Goal: Task Accomplishment & Management: Manage account settings

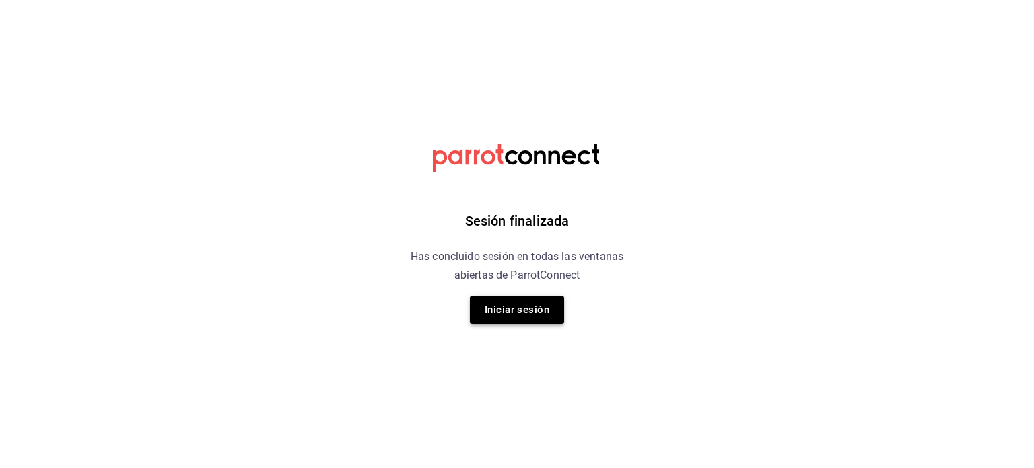
click at [493, 301] on button "Iniciar sesión" at bounding box center [517, 310] width 94 height 28
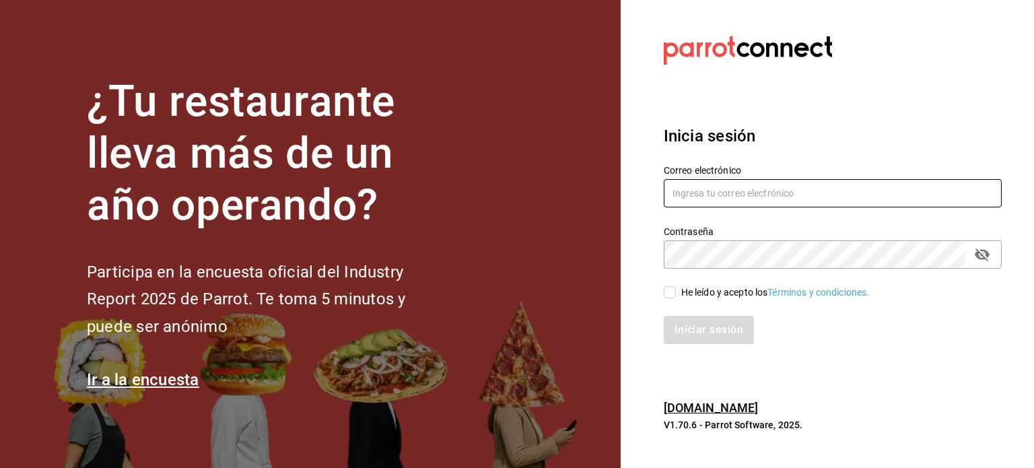
click at [694, 199] on input "text" at bounding box center [833, 193] width 338 height 28
type input "jesus_durzo2@hotmail.com"
click at [670, 293] on input "He leído y acepto los Términos y condiciones." at bounding box center [670, 292] width 12 height 12
checkbox input "true"
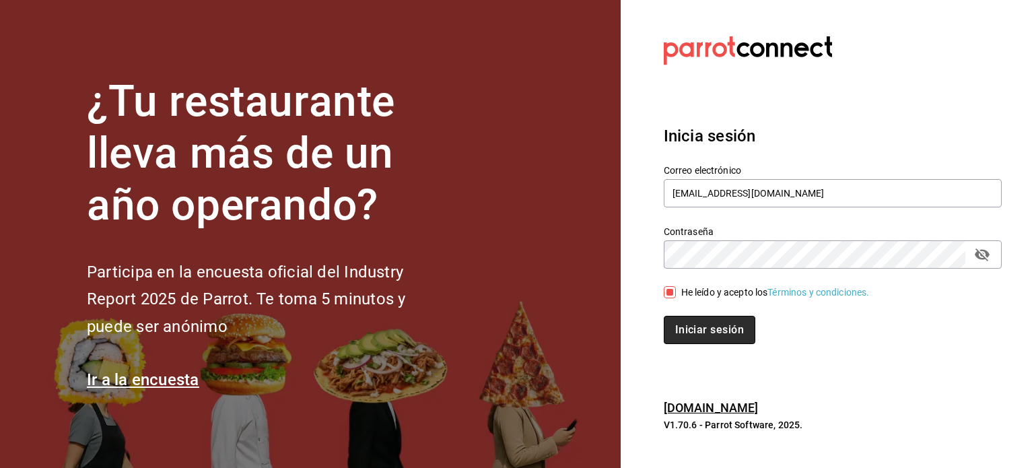
click at [684, 334] on button "Iniciar sesión" at bounding box center [710, 330] width 92 height 28
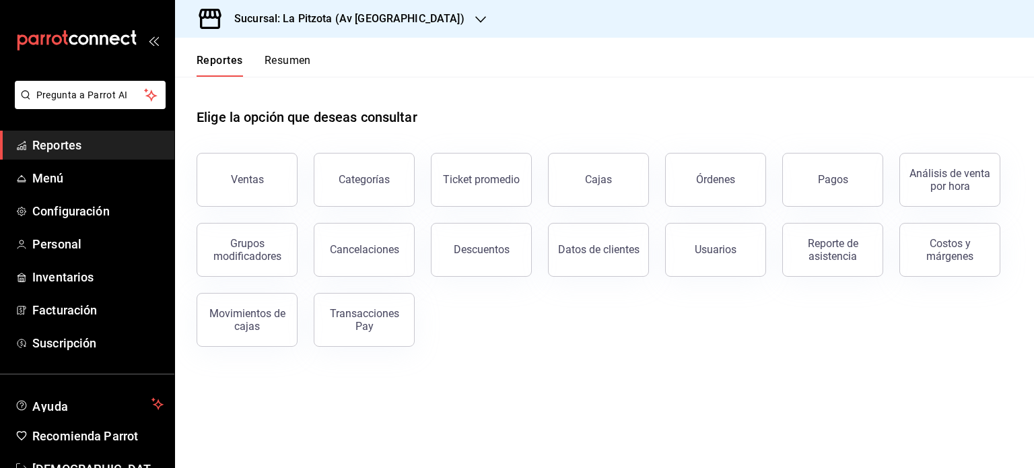
click at [475, 12] on div at bounding box center [480, 19] width 11 height 14
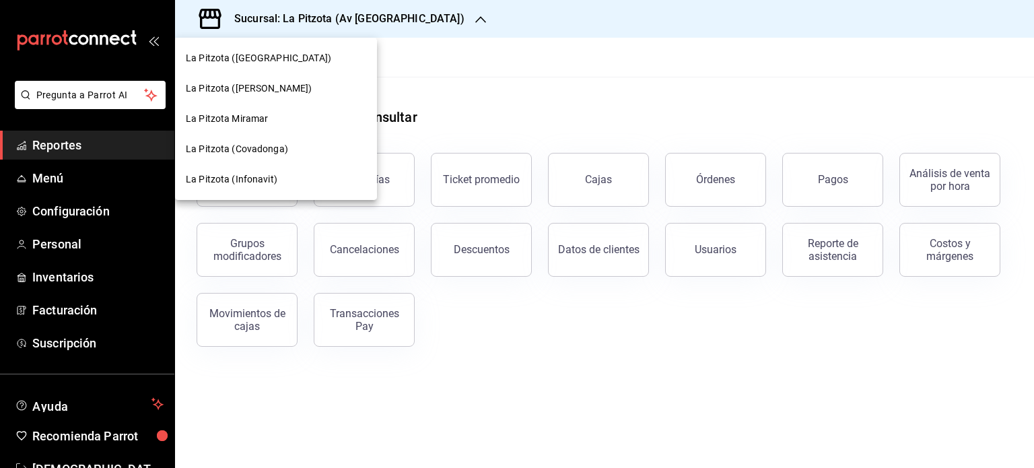
click at [265, 145] on span "La Pitzota (Covadonga)" at bounding box center [237, 149] width 102 height 14
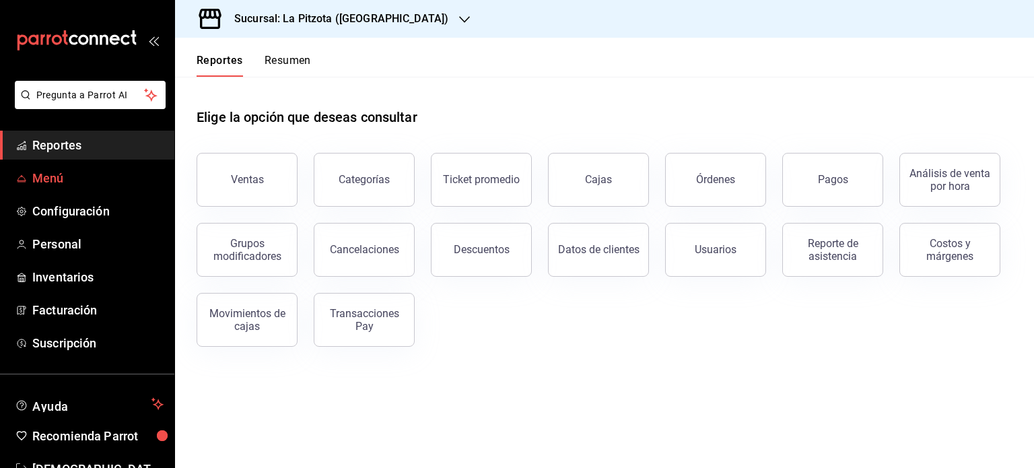
click at [54, 175] on span "Menú" at bounding box center [97, 178] width 131 height 18
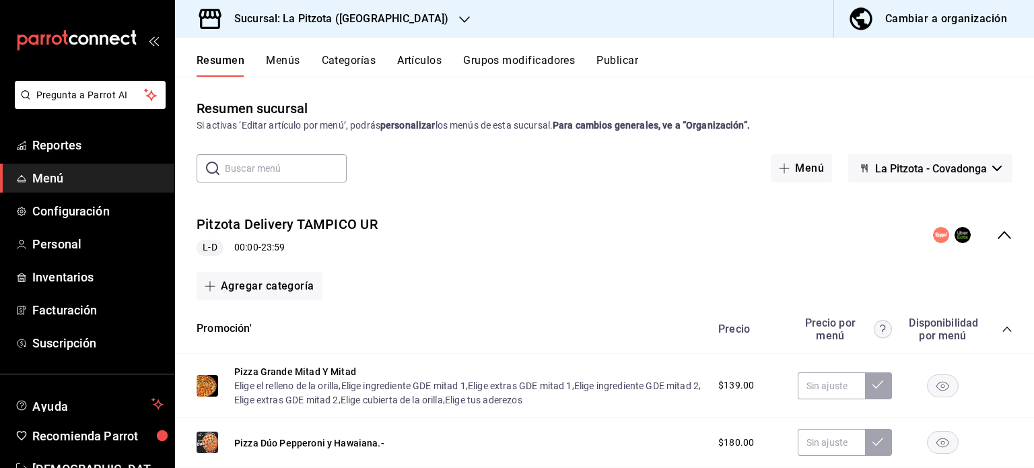
click at [323, 65] on button "Categorías" at bounding box center [349, 65] width 55 height 23
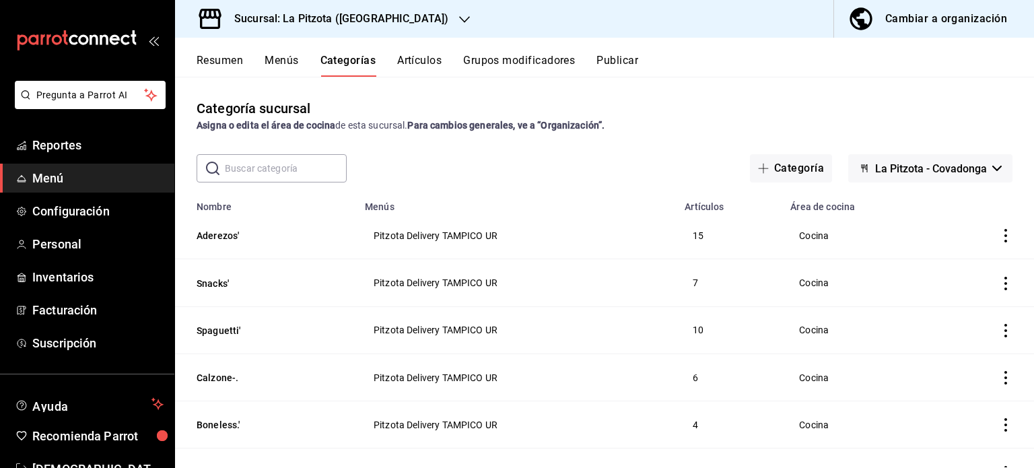
click at [459, 16] on icon "button" at bounding box center [464, 19] width 11 height 11
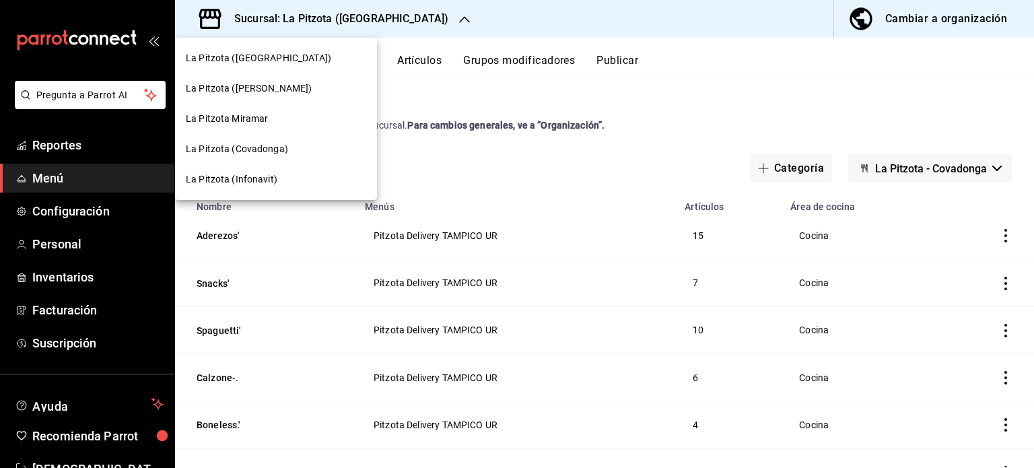
click at [242, 180] on span "La Pitzota (Infonavit)" at bounding box center [232, 179] width 92 height 14
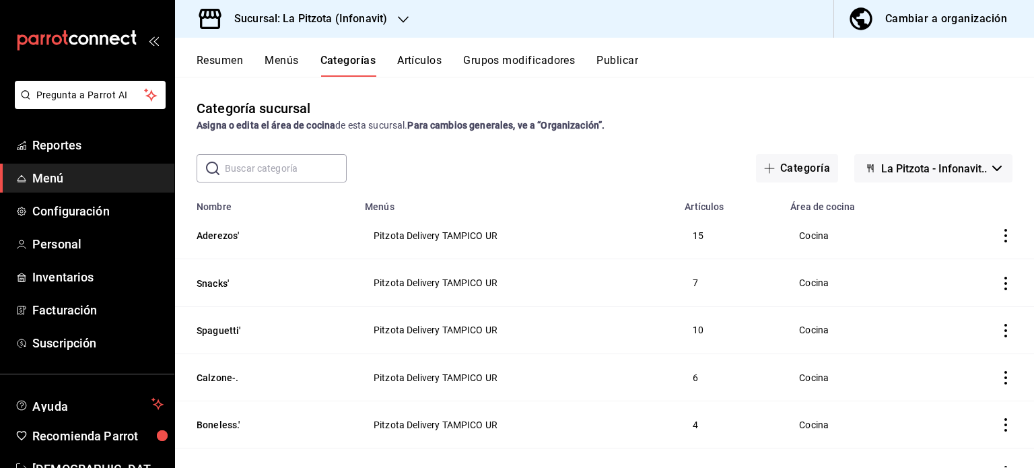
click at [230, 56] on button "Resumen" at bounding box center [220, 65] width 46 height 23
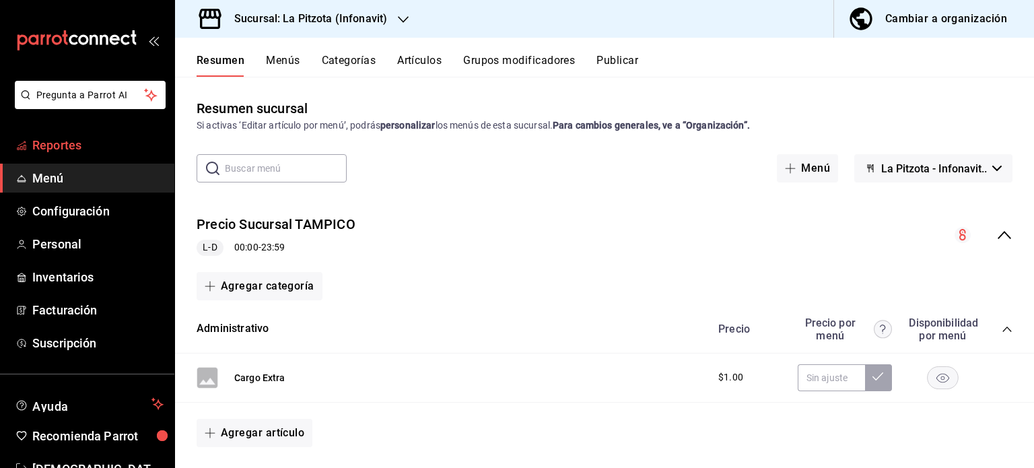
click at [41, 138] on span "Reportes" at bounding box center [97, 145] width 131 height 18
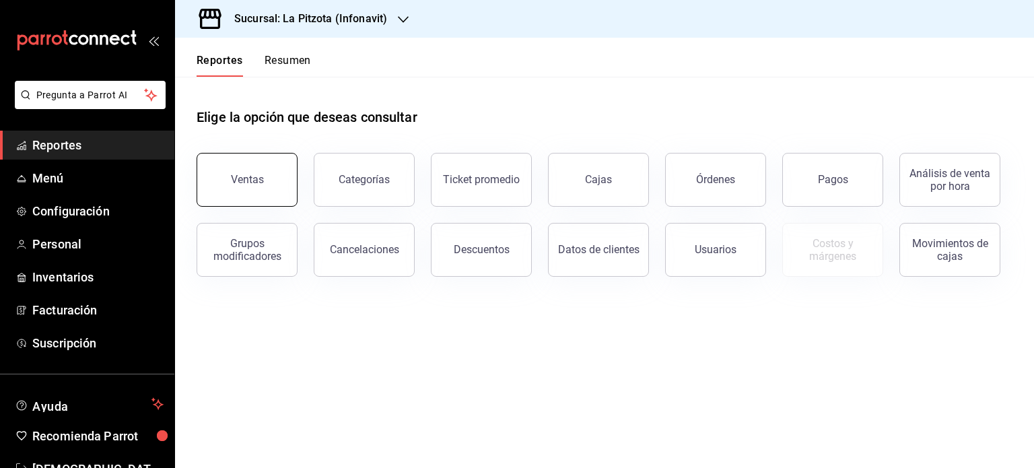
click at [271, 182] on button "Ventas" at bounding box center [247, 180] width 101 height 54
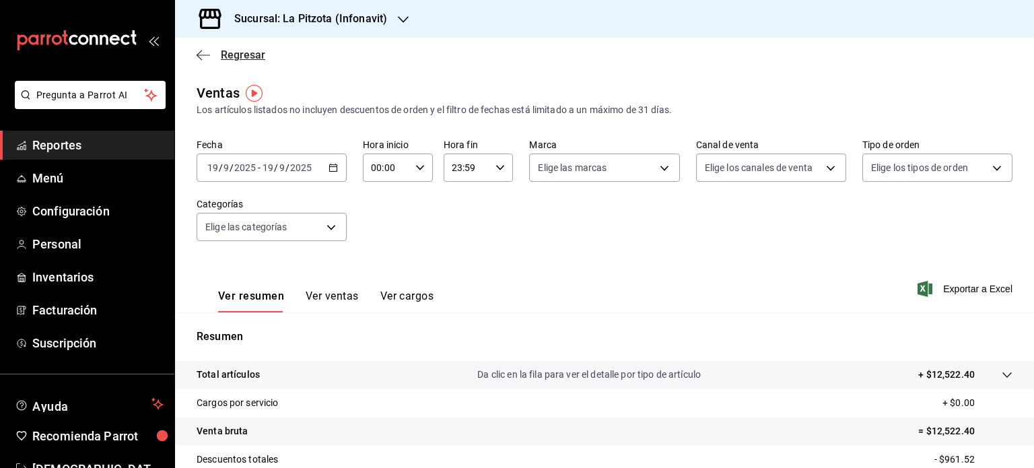
click at [205, 53] on icon "button" at bounding box center [203, 55] width 13 height 12
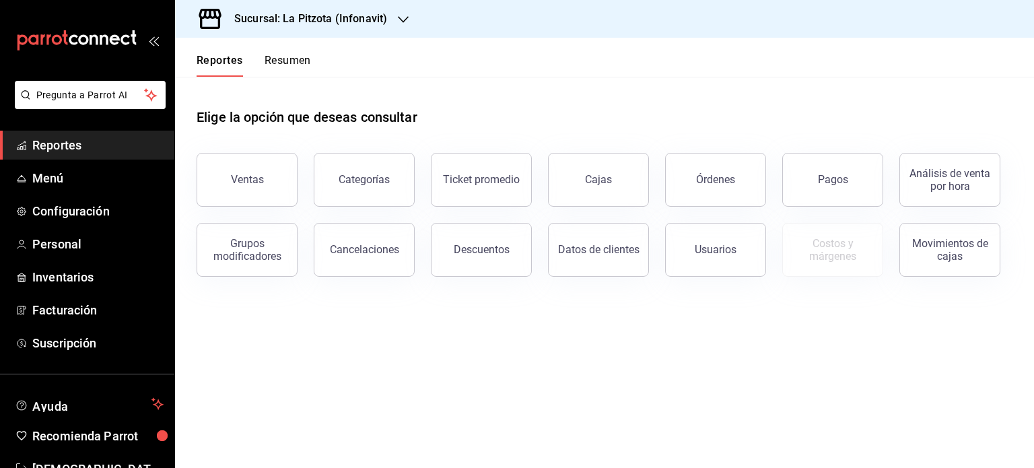
click at [296, 67] on button "Resumen" at bounding box center [288, 65] width 46 height 23
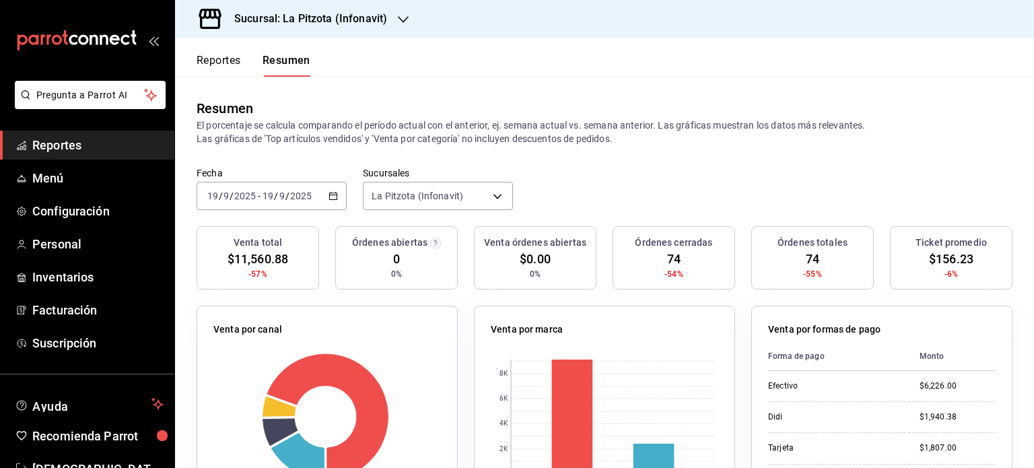
click at [331, 192] on icon "button" at bounding box center [333, 195] width 9 height 9
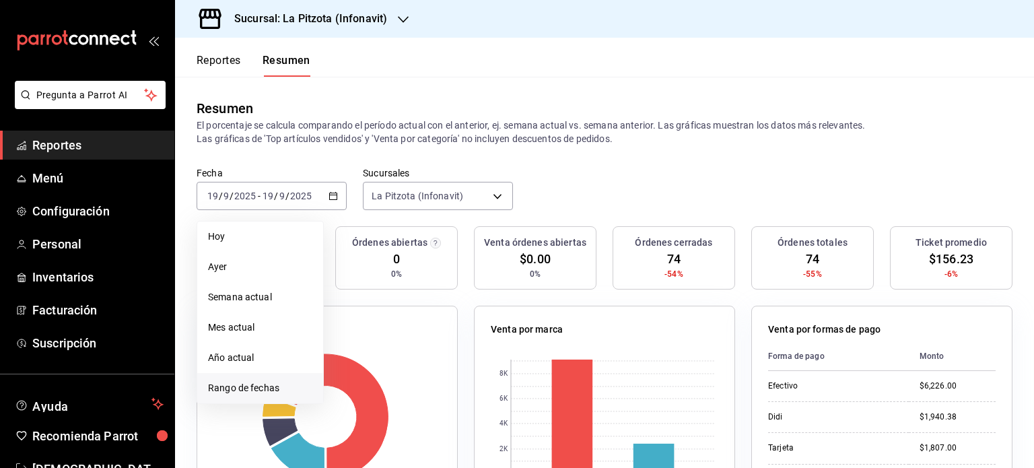
click at [261, 384] on span "Rango de fechas" at bounding box center [260, 388] width 104 height 14
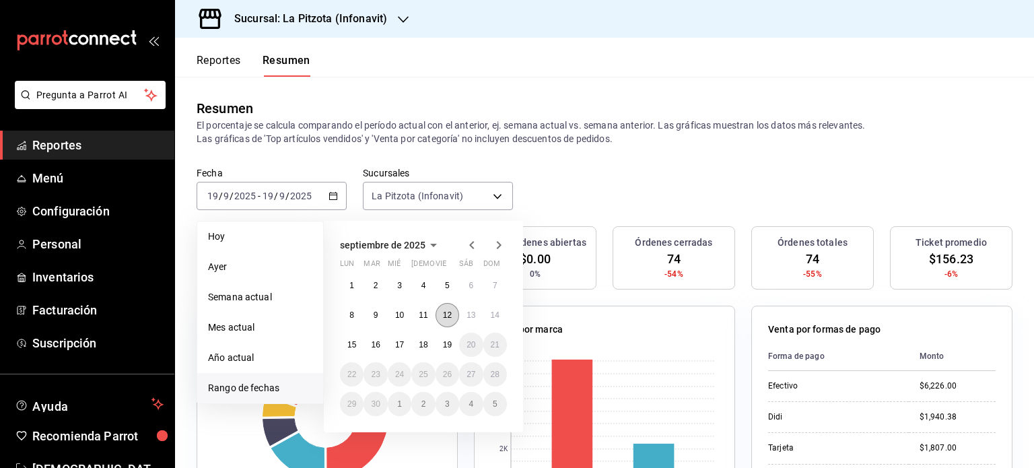
click at [452, 312] on button "12" at bounding box center [448, 315] width 24 height 24
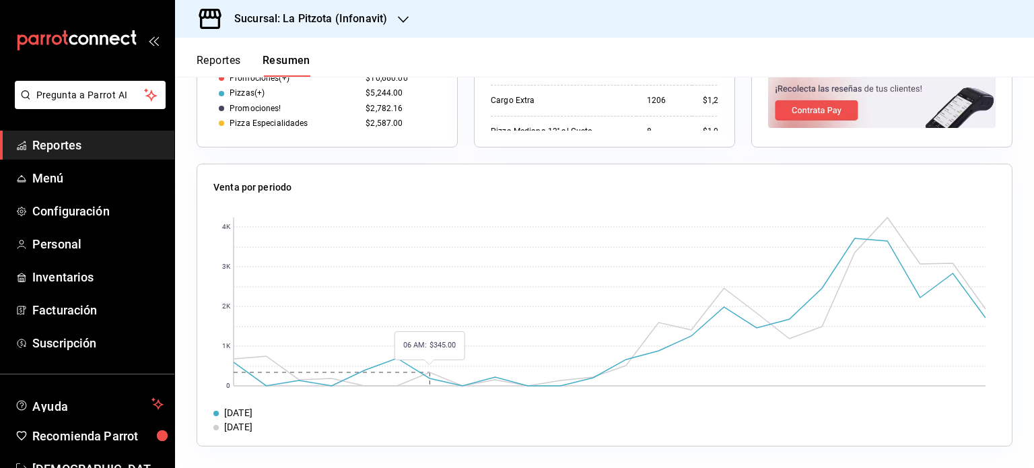
scroll to position [737, 0]
